Goal: Transaction & Acquisition: Purchase product/service

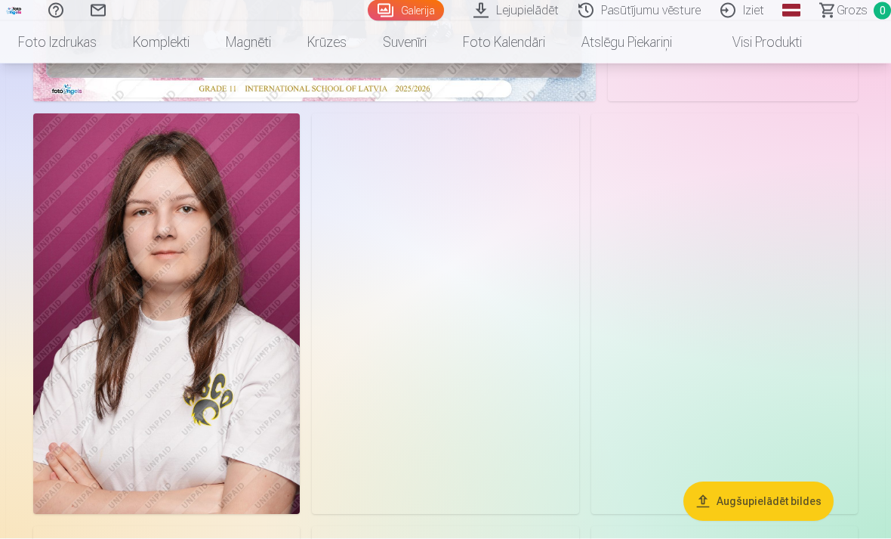
scroll to position [440, 0]
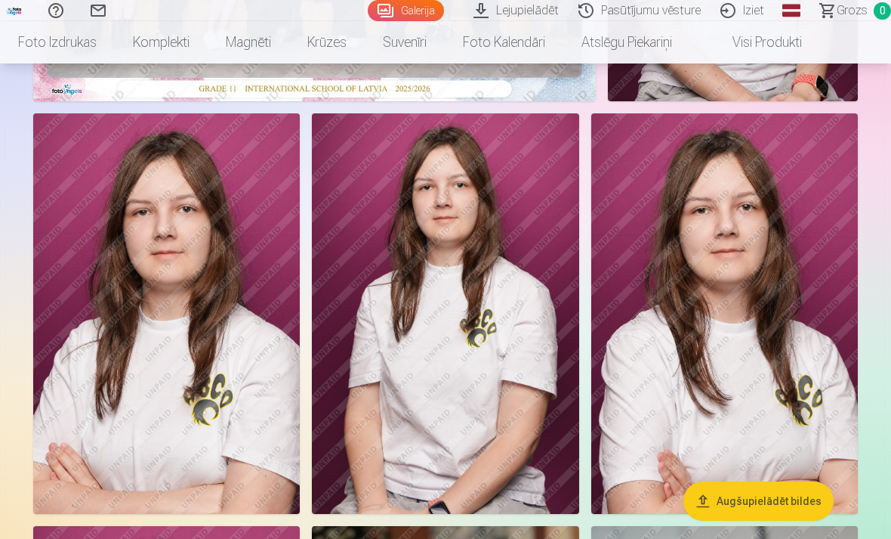
click at [801, 8] on link "Global" at bounding box center [791, 10] width 30 height 21
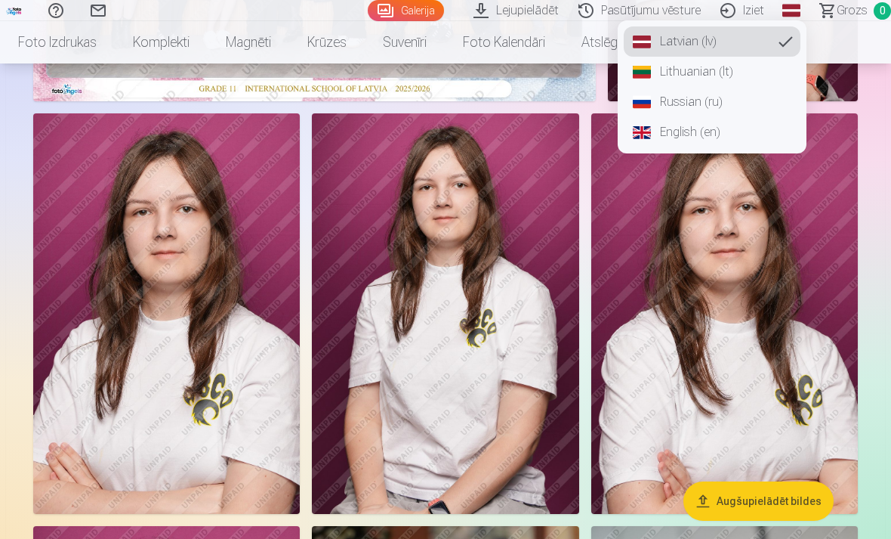
click at [705, 134] on link "English (en)" at bounding box center [712, 132] width 177 height 30
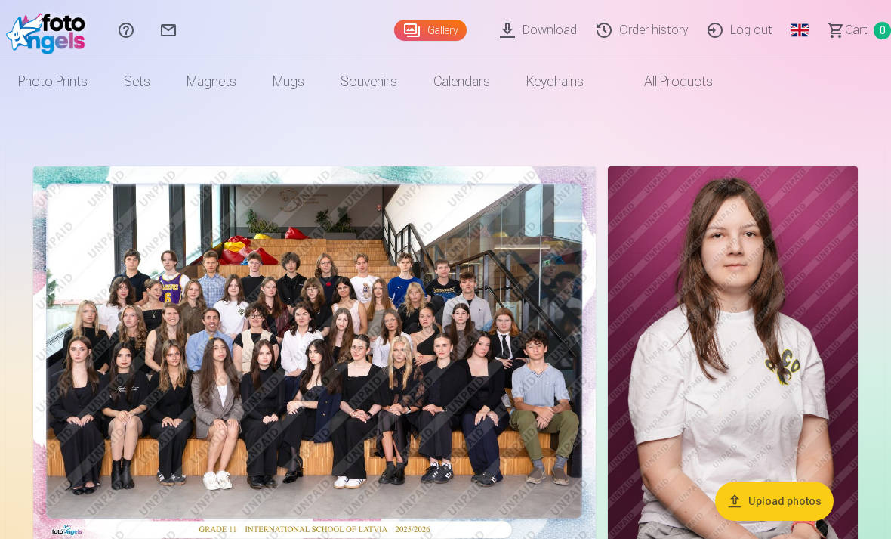
click at [785, 505] on button "Upload photos" at bounding box center [774, 500] width 119 height 39
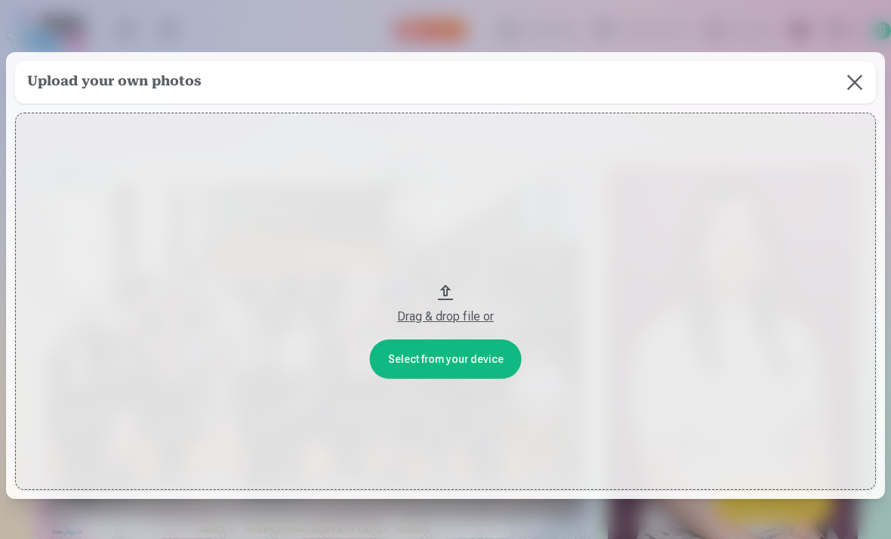
click at [854, 89] on button at bounding box center [855, 82] width 42 height 42
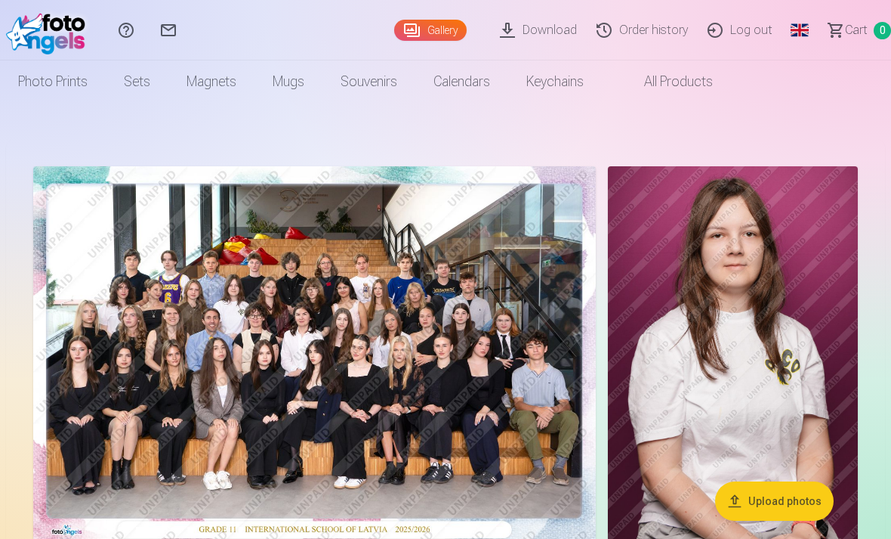
click at [551, 38] on link "Download" at bounding box center [540, 30] width 97 height 60
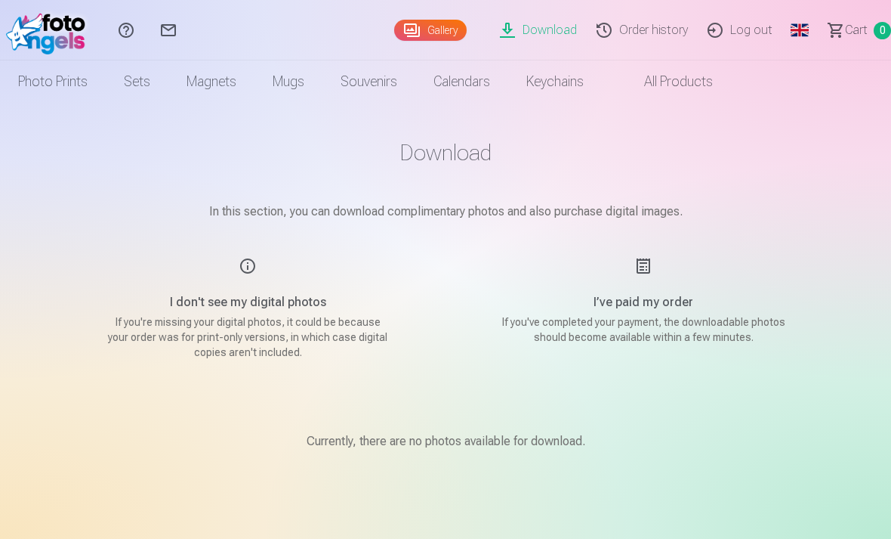
click at [690, 76] on link "All products" at bounding box center [666, 81] width 129 height 42
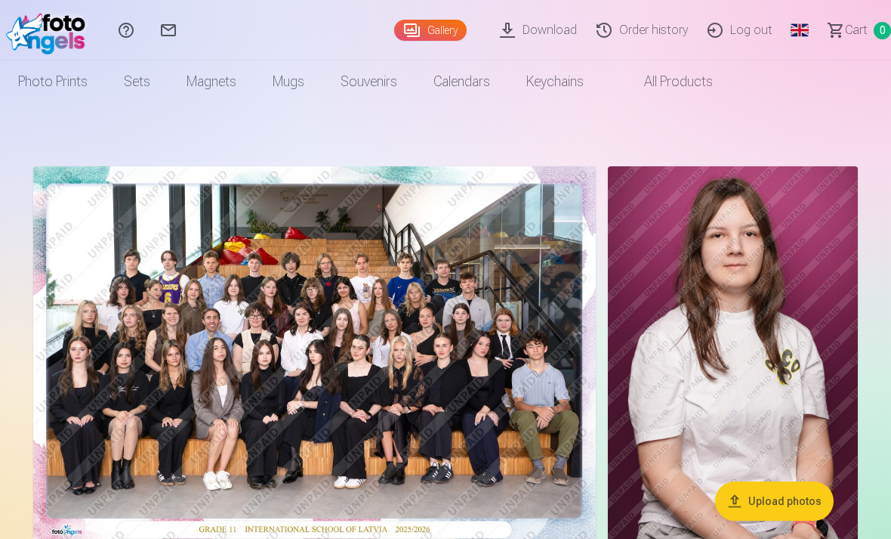
click at [776, 363] on img at bounding box center [733, 353] width 250 height 375
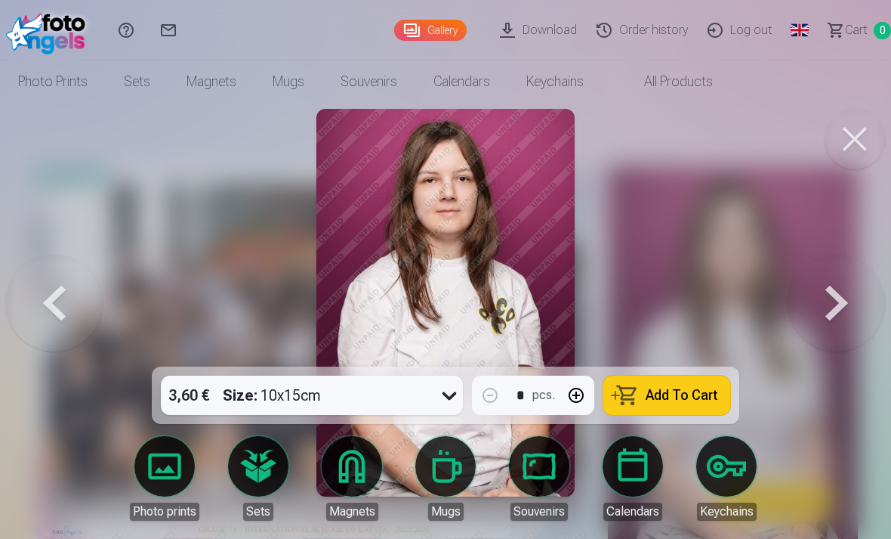
click at [841, 142] on button at bounding box center [855, 139] width 60 height 60
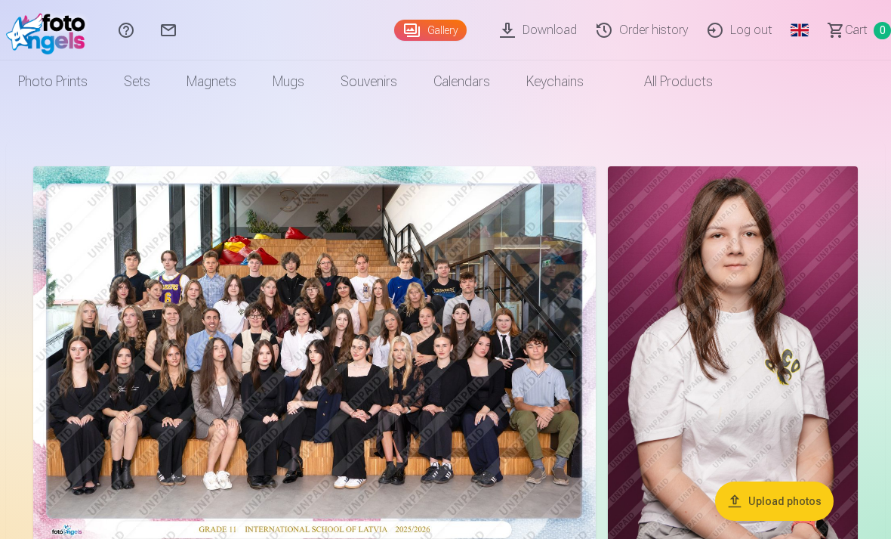
click at [181, 332] on img at bounding box center [314, 353] width 563 height 375
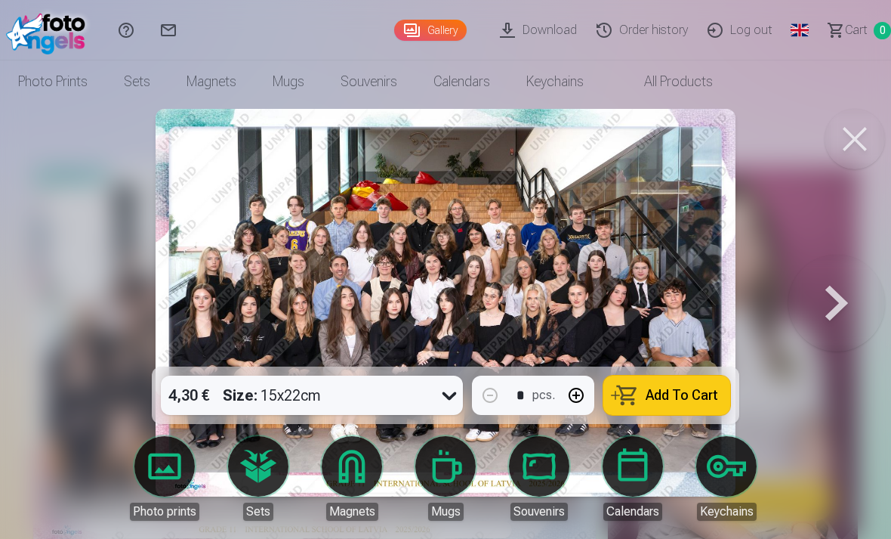
click at [681, 390] on span "Add To Cart" at bounding box center [682, 395] width 73 height 14
click at [853, 136] on button at bounding box center [855, 139] width 60 height 60
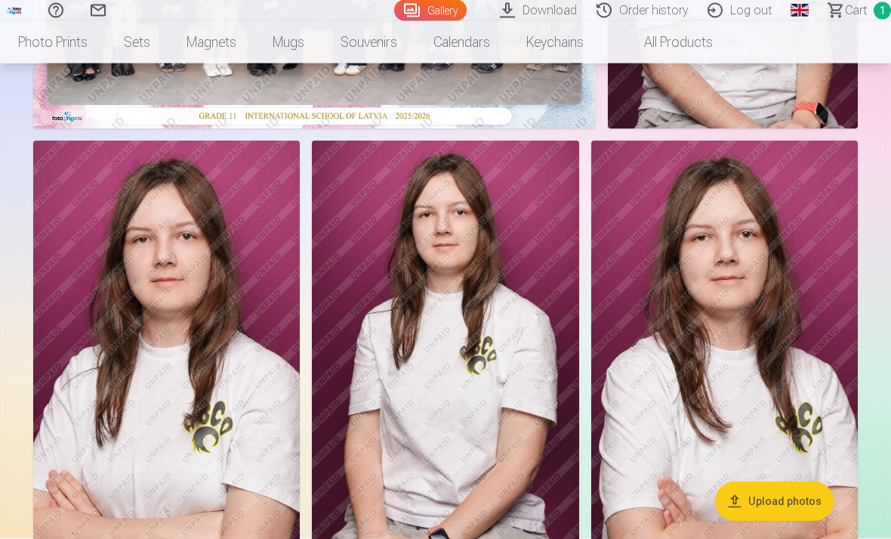
scroll to position [413, 0]
click at [493, 427] on img at bounding box center [445, 340] width 267 height 400
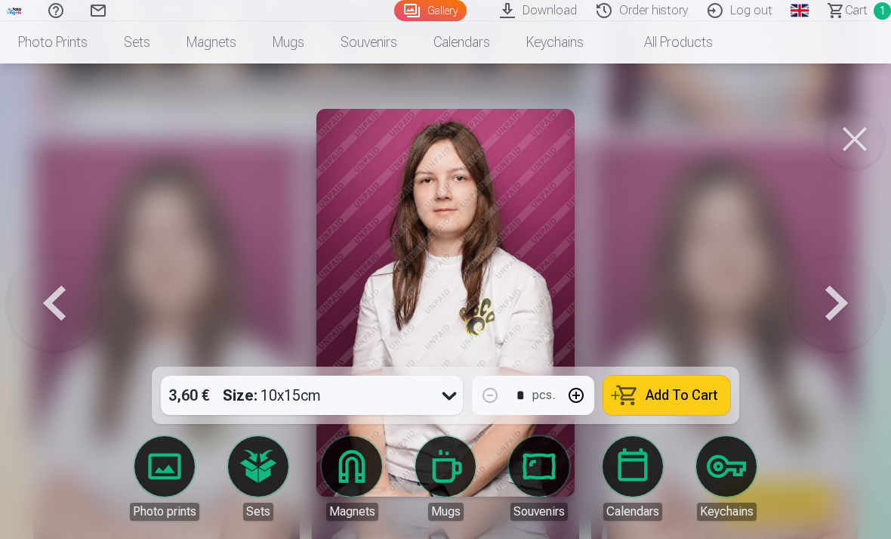
click at [693, 363] on div at bounding box center [445, 269] width 891 height 539
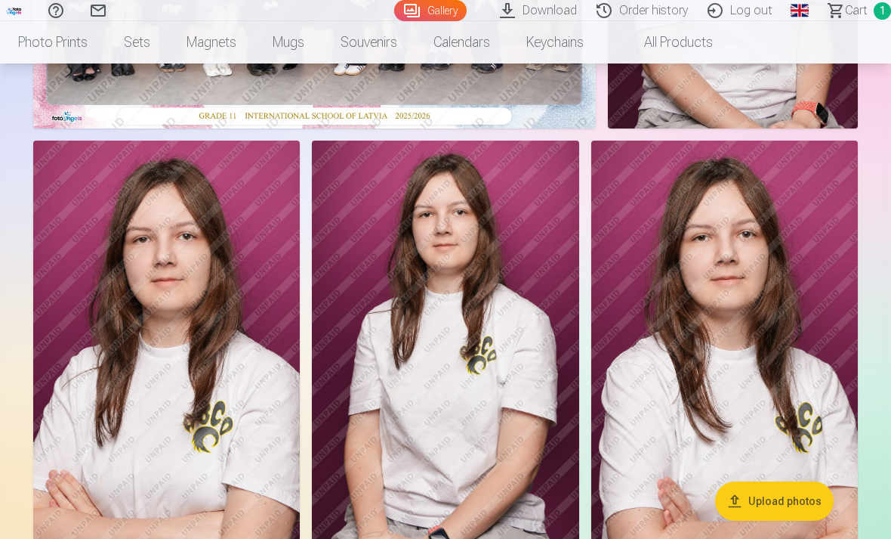
click at [493, 453] on img at bounding box center [445, 340] width 267 height 400
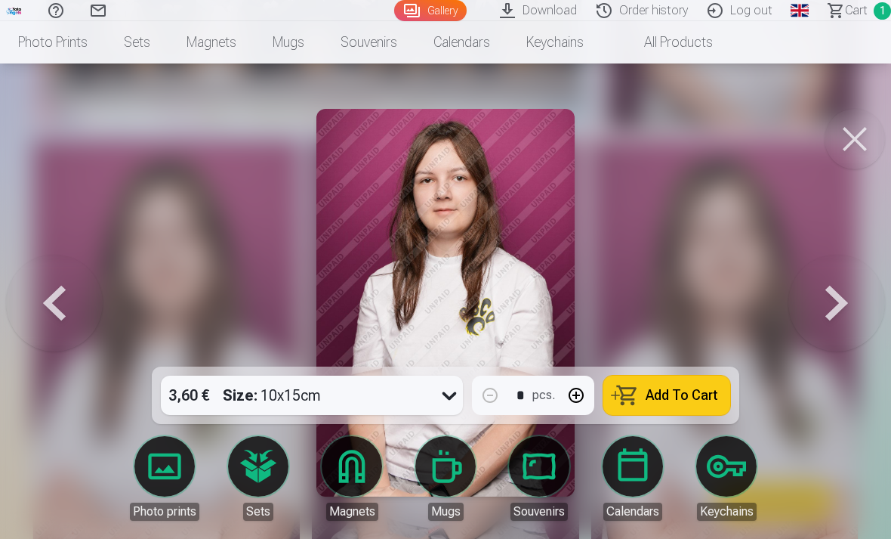
click at [683, 402] on span "Add To Cart" at bounding box center [682, 395] width 73 height 14
click at [694, 348] on div at bounding box center [445, 269] width 891 height 539
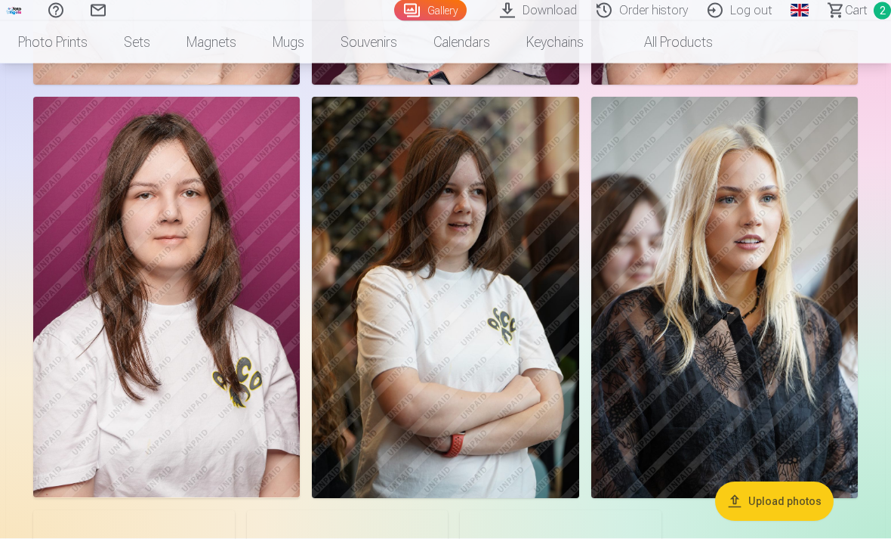
scroll to position [869, 0]
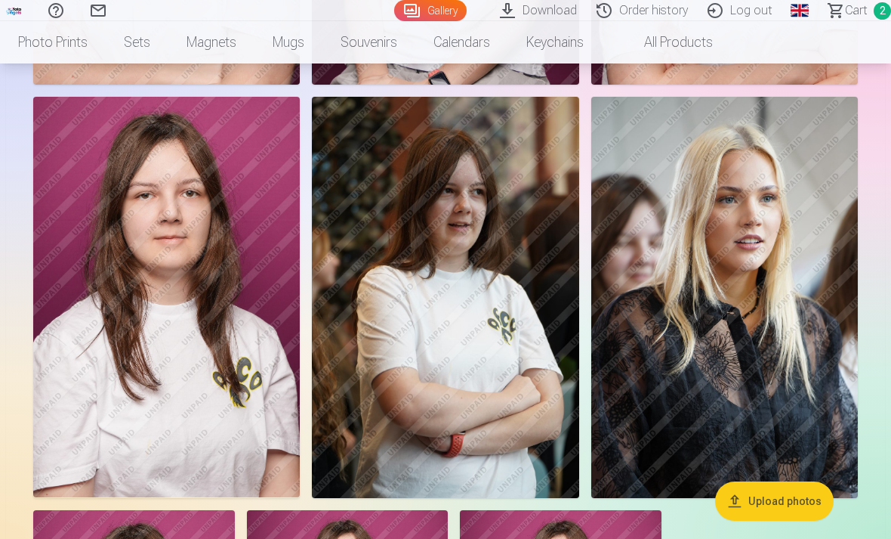
click at [550, 408] on img at bounding box center [445, 297] width 267 height 400
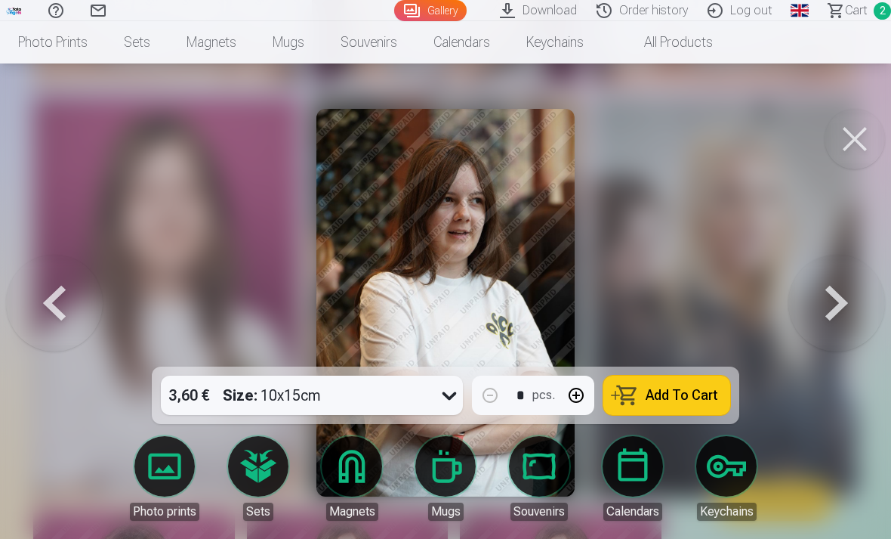
click at [665, 415] on button "Add To Cart" at bounding box center [666, 394] width 127 height 39
click at [860, 137] on button at bounding box center [855, 139] width 60 height 60
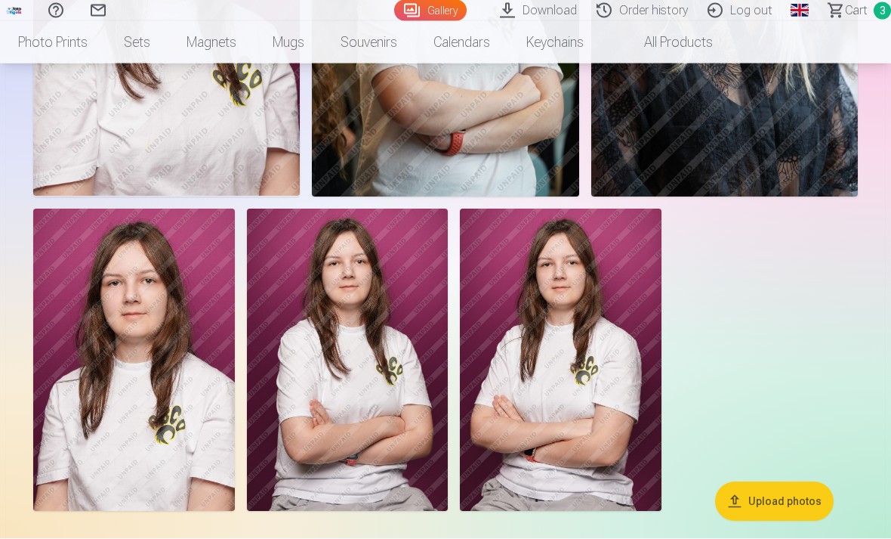
scroll to position [1171, 0]
click at [116, 357] on img at bounding box center [134, 359] width 202 height 302
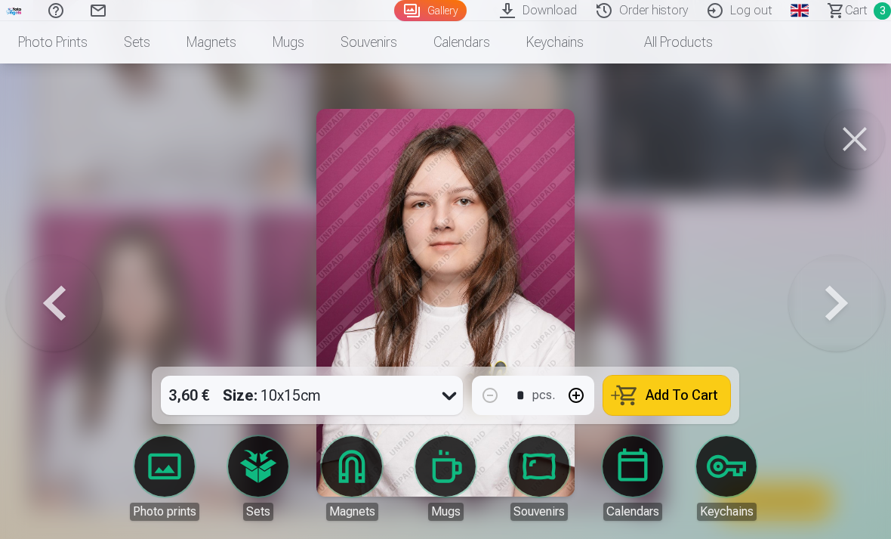
click at [698, 402] on span "Add To Cart" at bounding box center [682, 395] width 73 height 14
click at [854, 136] on button at bounding box center [855, 139] width 60 height 60
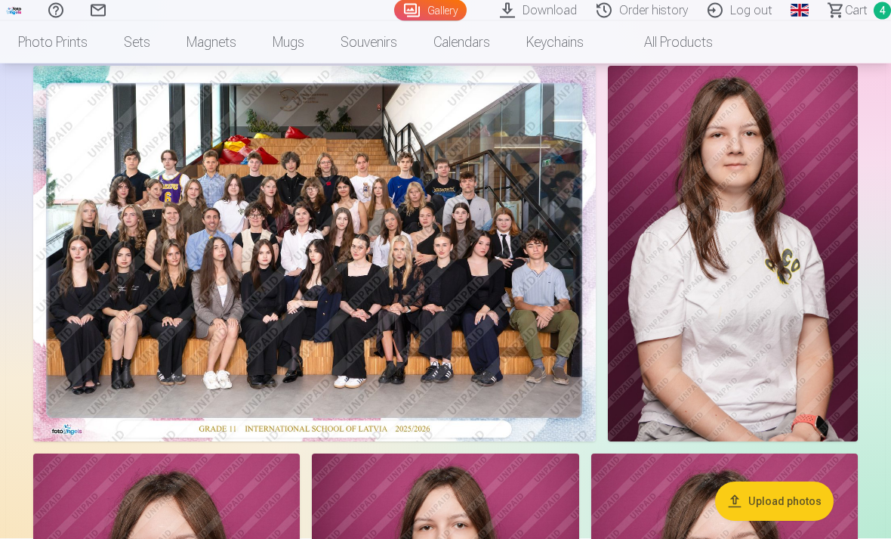
scroll to position [100, 0]
click at [843, 12] on link "Сart 4" at bounding box center [853, 10] width 76 height 21
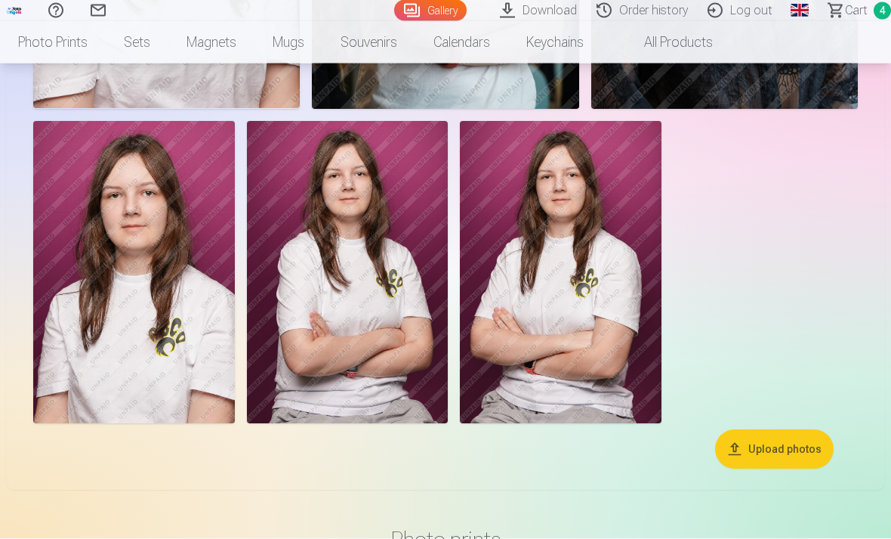
scroll to position [1258, 0]
click at [322, 298] on img at bounding box center [348, 272] width 202 height 302
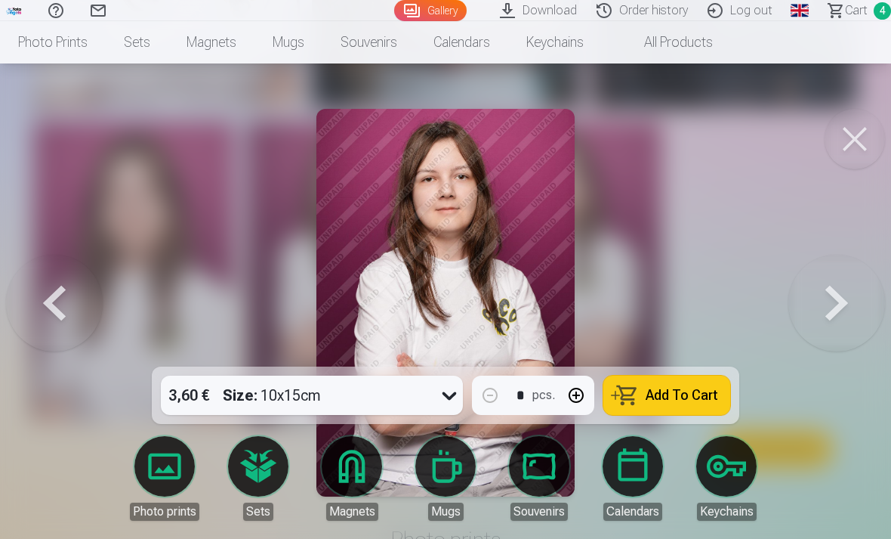
click at [694, 397] on span "Add To Cart" at bounding box center [682, 395] width 73 height 14
click at [843, 133] on button at bounding box center [855, 139] width 60 height 60
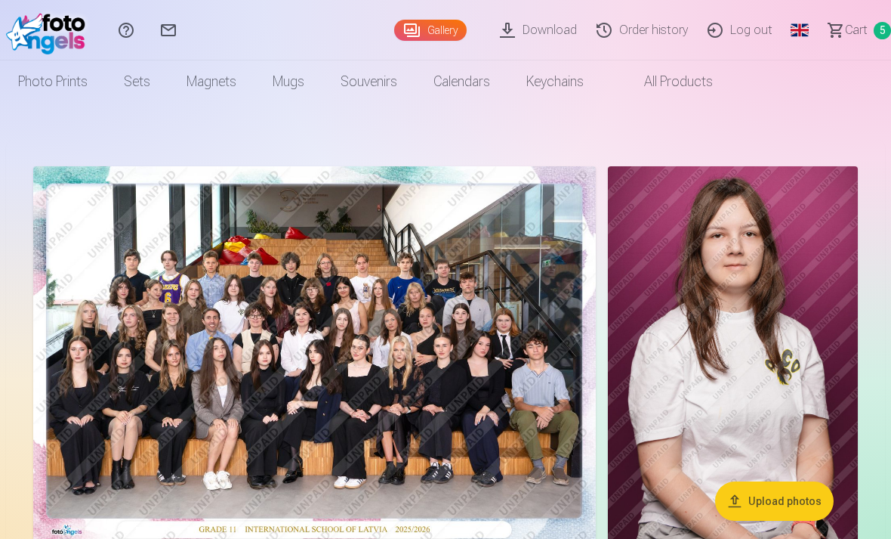
click at [863, 29] on span "Сart" at bounding box center [856, 30] width 23 height 18
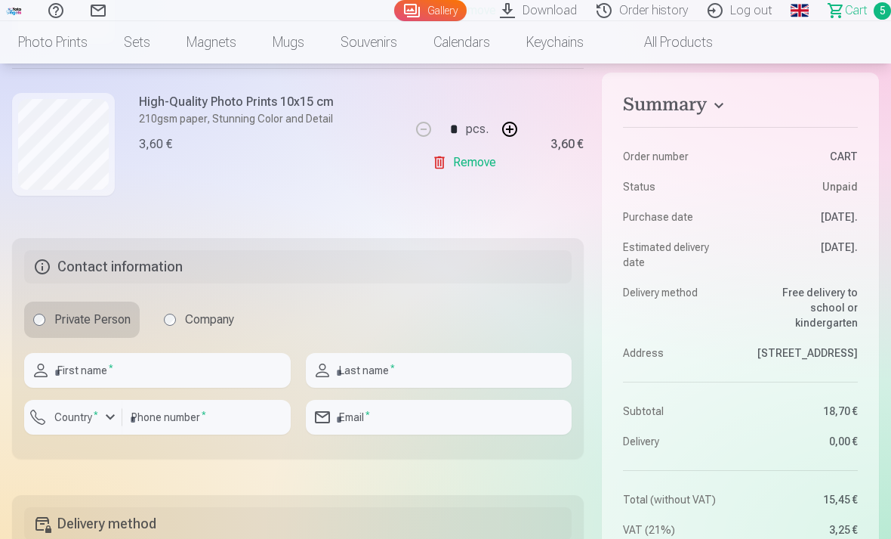
scroll to position [910, 0]
click at [58, 372] on input "text" at bounding box center [157, 370] width 267 height 35
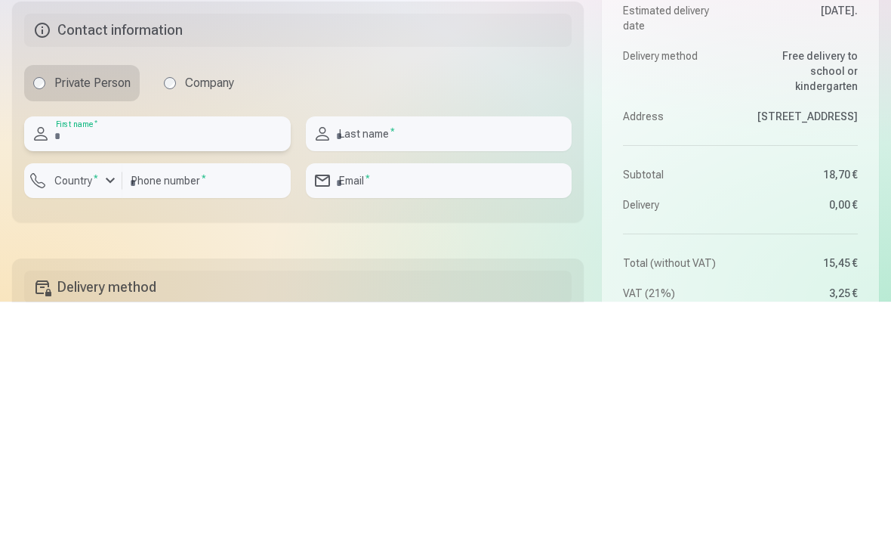
type input "******"
type input "**********"
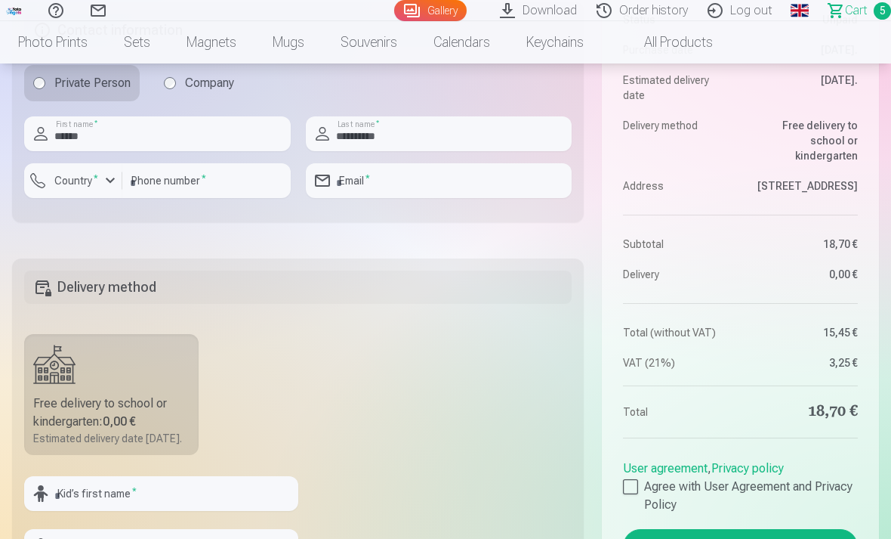
click at [102, 173] on label "Country *" at bounding box center [76, 180] width 56 height 15
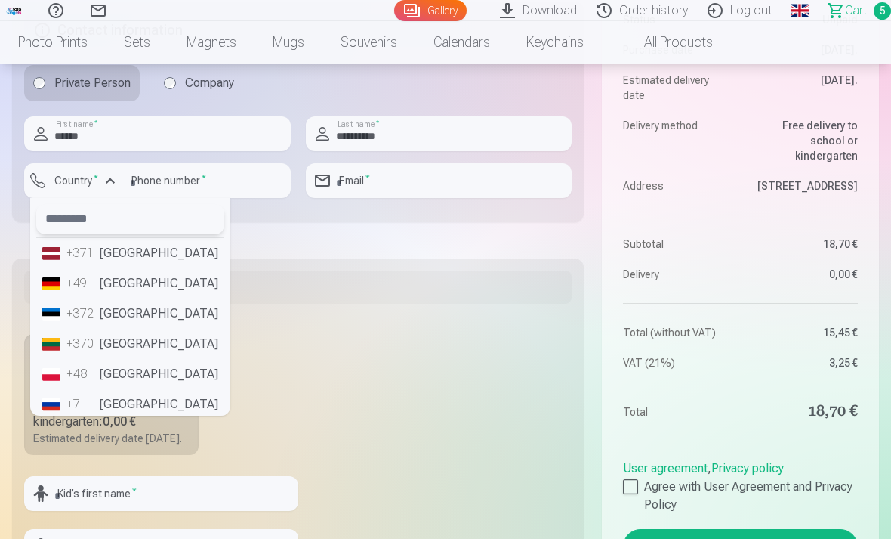
click at [53, 220] on input "text" at bounding box center [130, 219] width 188 height 30
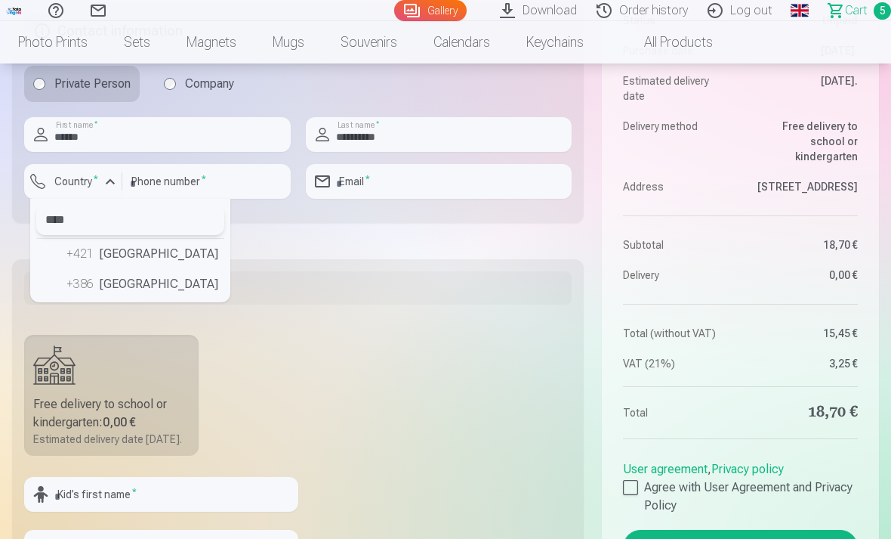
type input "*****"
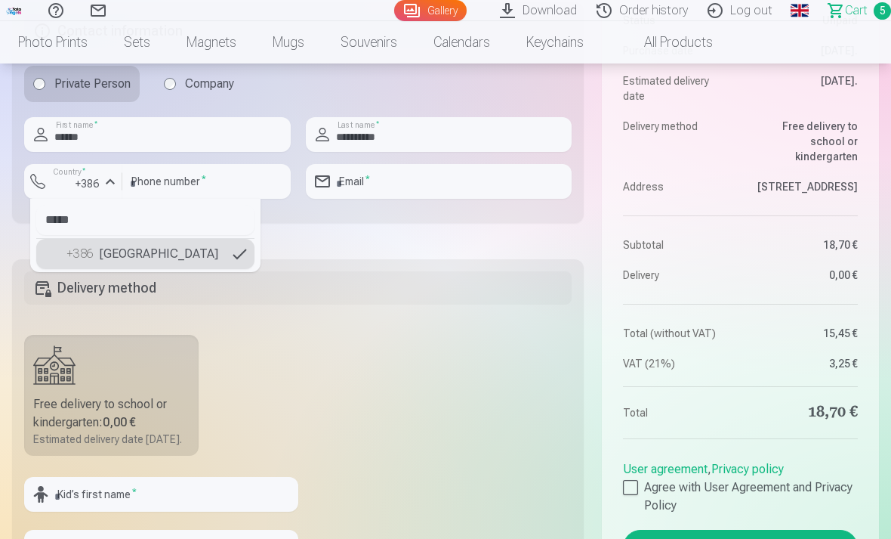
click at [111, 256] on li "+386 [GEOGRAPHIC_DATA]" at bounding box center [145, 254] width 218 height 30
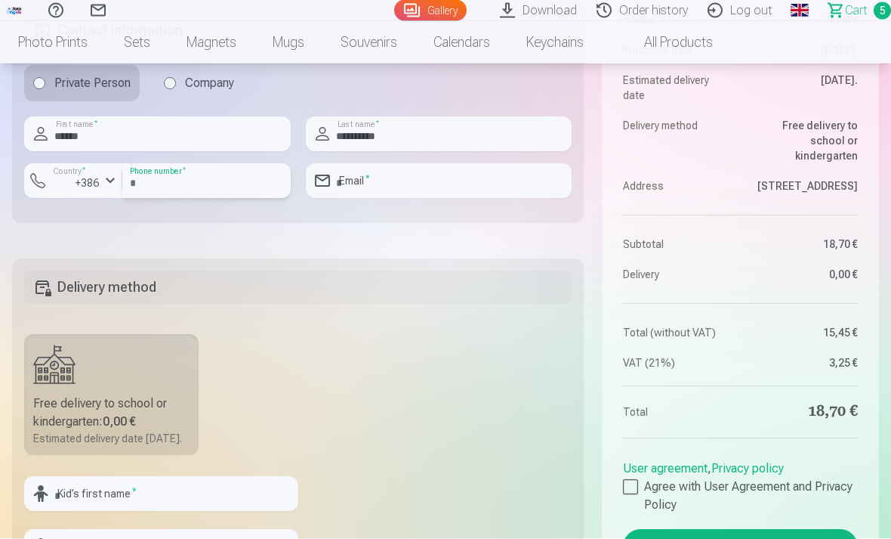
click at [167, 175] on input "number" at bounding box center [206, 181] width 168 height 35
type input "********"
click at [467, 184] on input "email" at bounding box center [439, 181] width 267 height 35
click at [484, 180] on input "email" at bounding box center [439, 181] width 267 height 35
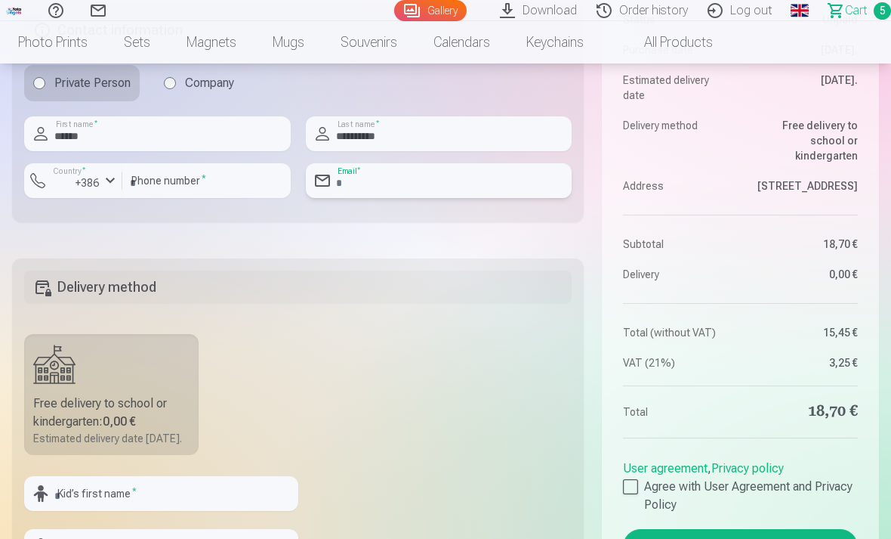
click at [456, 181] on input "email" at bounding box center [439, 180] width 267 height 35
type input "**********"
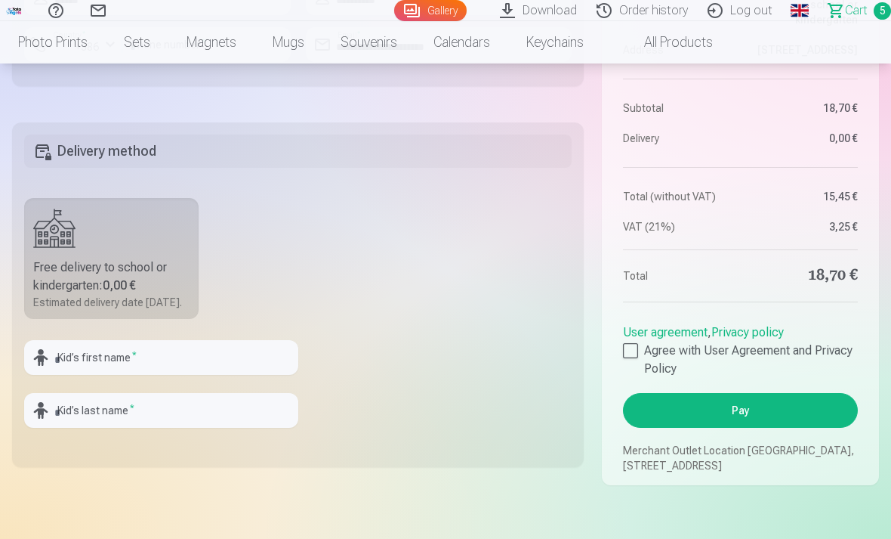
scroll to position [1283, 0]
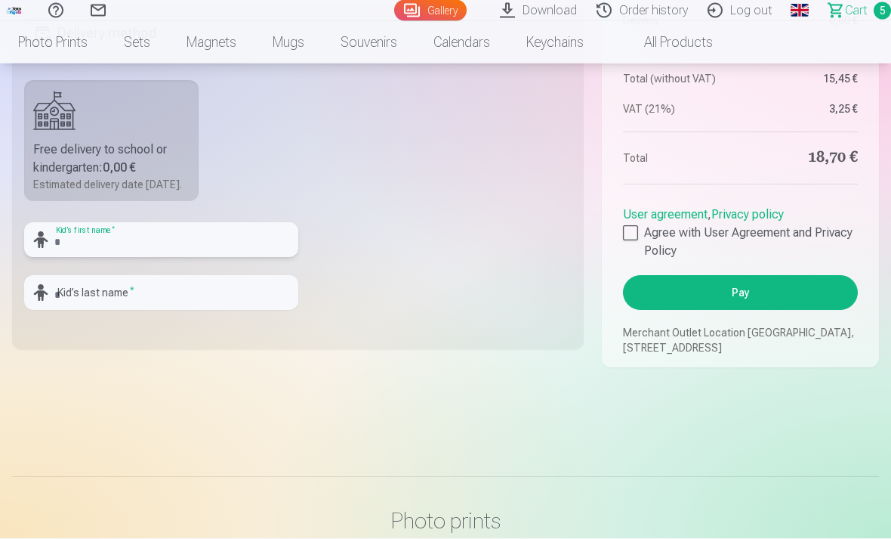
click at [70, 248] on input "text" at bounding box center [161, 240] width 274 height 35
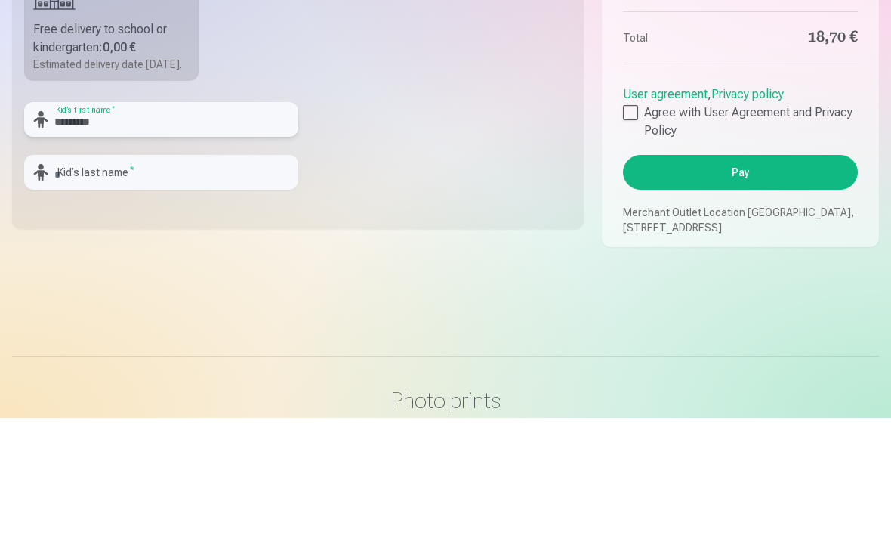
type input "*********"
click at [66, 276] on input "text" at bounding box center [161, 293] width 274 height 35
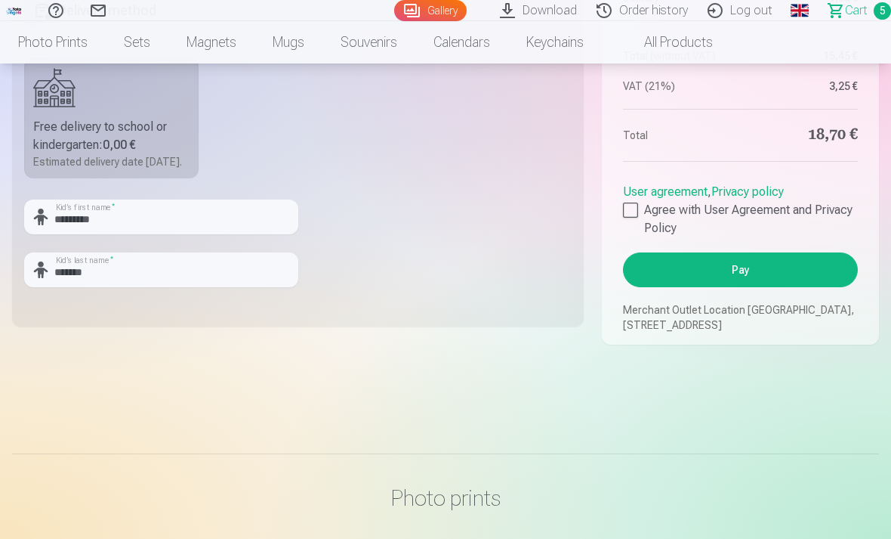
scroll to position [1418, 0]
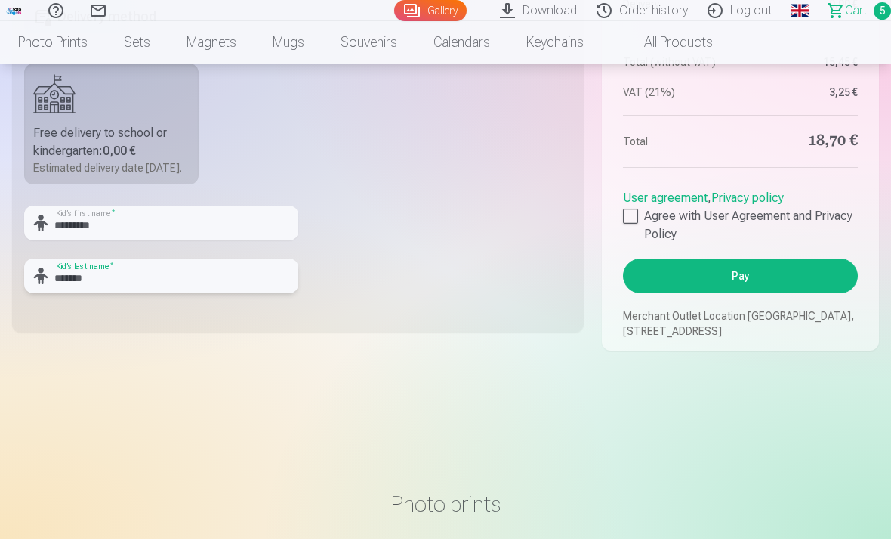
type input "*******"
click at [633, 224] on div at bounding box center [630, 215] width 15 height 15
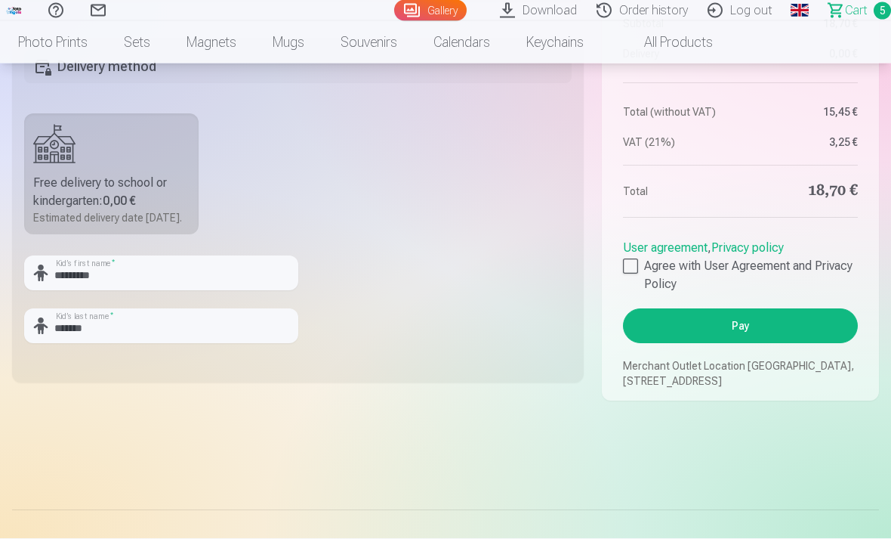
scroll to position [1370, 0]
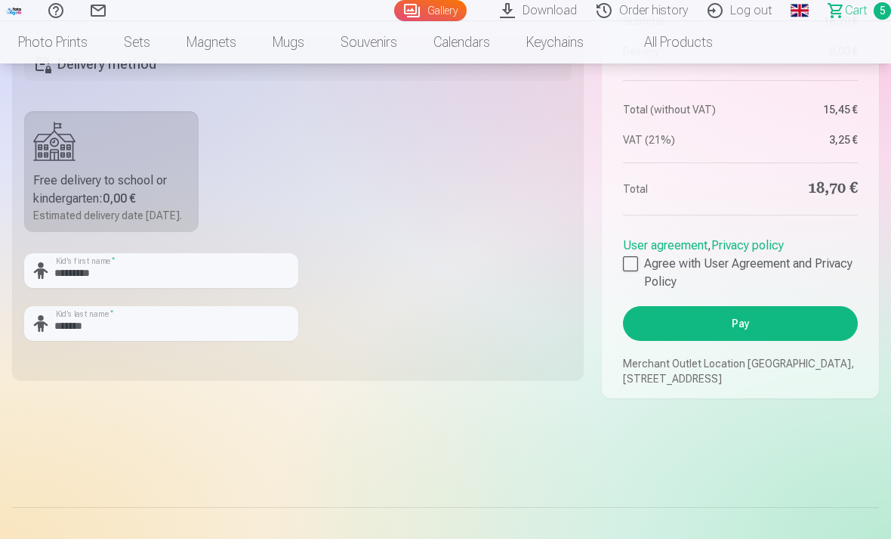
click at [760, 337] on button "Pay" at bounding box center [740, 323] width 235 height 35
